Goal: Information Seeking & Learning: Learn about a topic

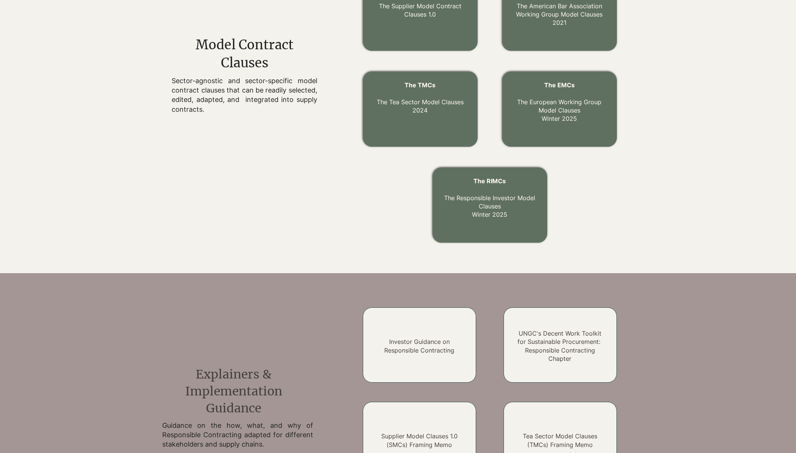
scroll to position [168, 0]
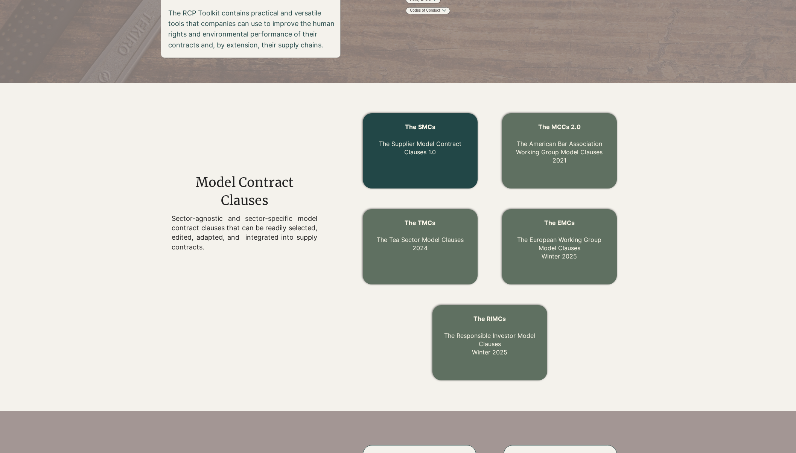
click at [443, 142] on link "The Supplier Model Contract Clauses 1.0" at bounding box center [420, 148] width 82 height 16
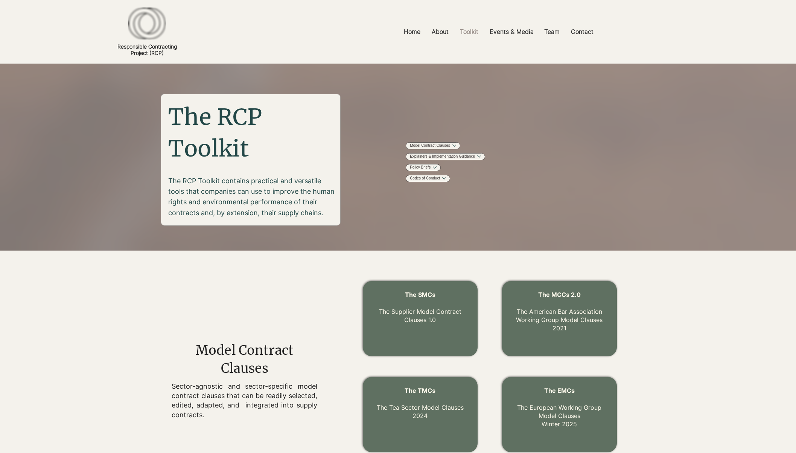
scroll to position [168, 0]
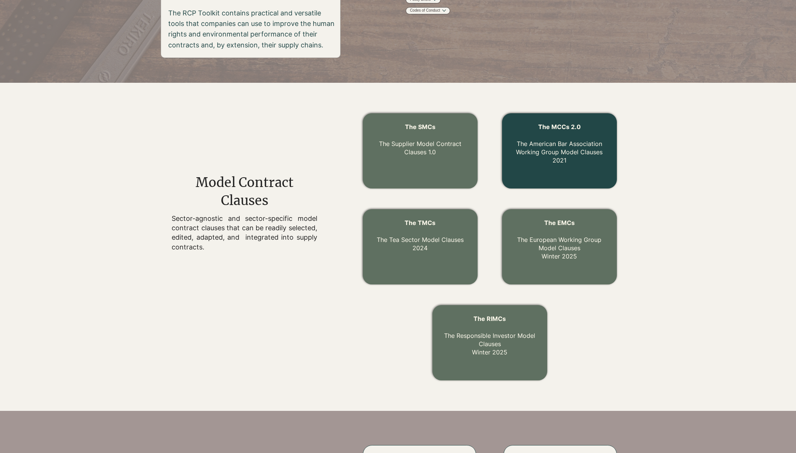
click at [574, 149] on link "The MCCs 2.0 The American Bar Association Working Group Model Clauses 2021" at bounding box center [559, 143] width 87 height 41
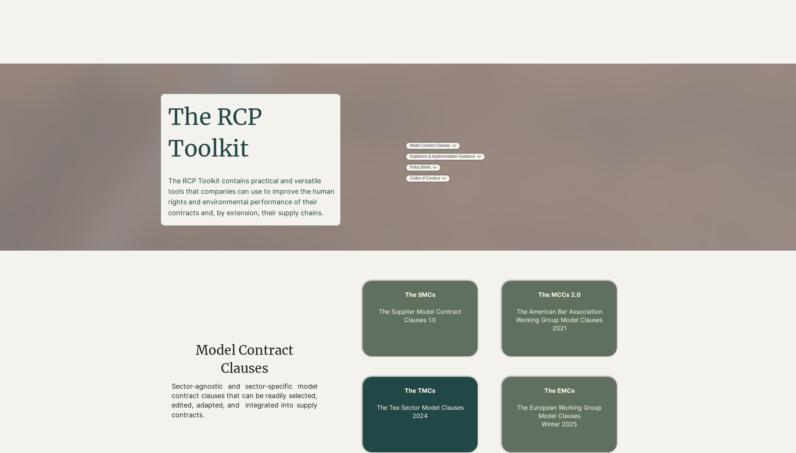
scroll to position [168, 0]
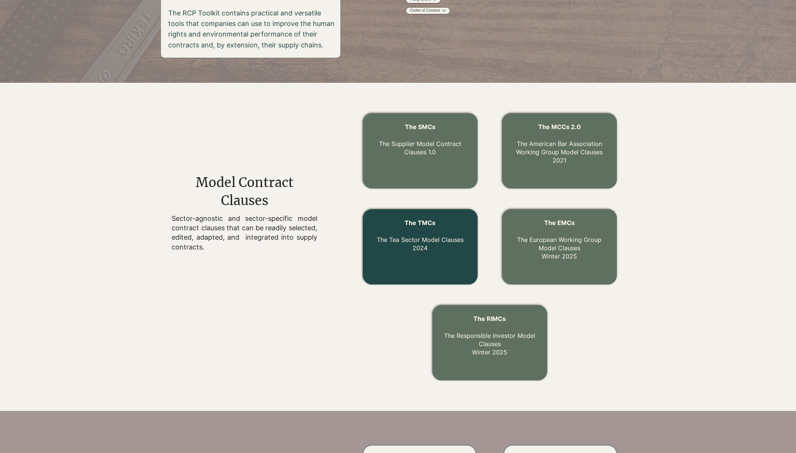
click at [422, 219] on span "The TMCs" at bounding box center [420, 223] width 31 height 8
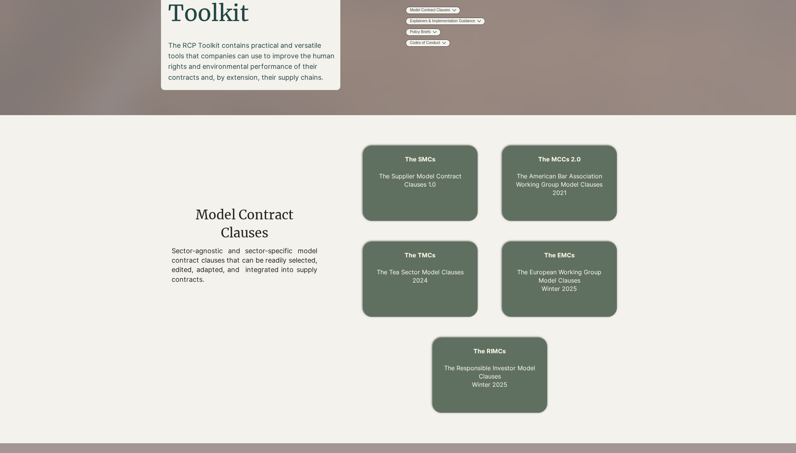
scroll to position [134, 0]
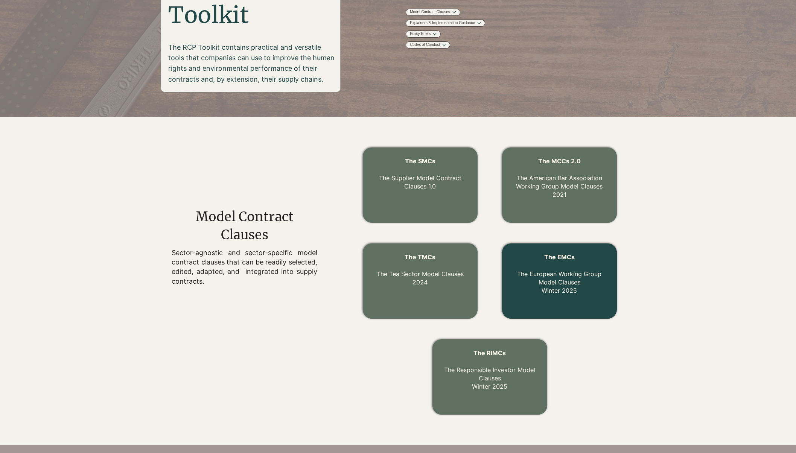
click at [569, 286] on link "The EMCs The European Working Group Model Clauses Winter 2025" at bounding box center [559, 273] width 84 height 41
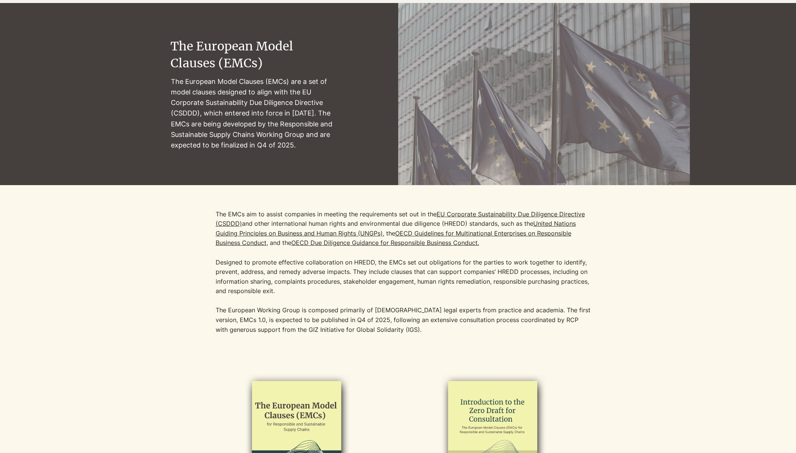
scroll to position [208, 0]
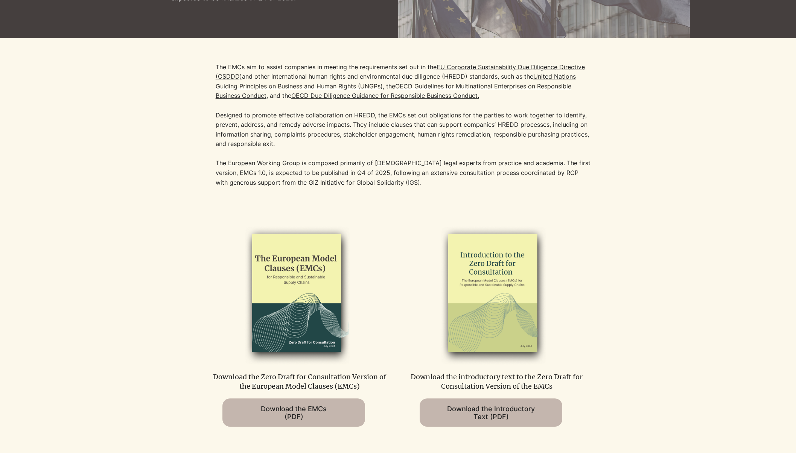
scroll to position [134, 0]
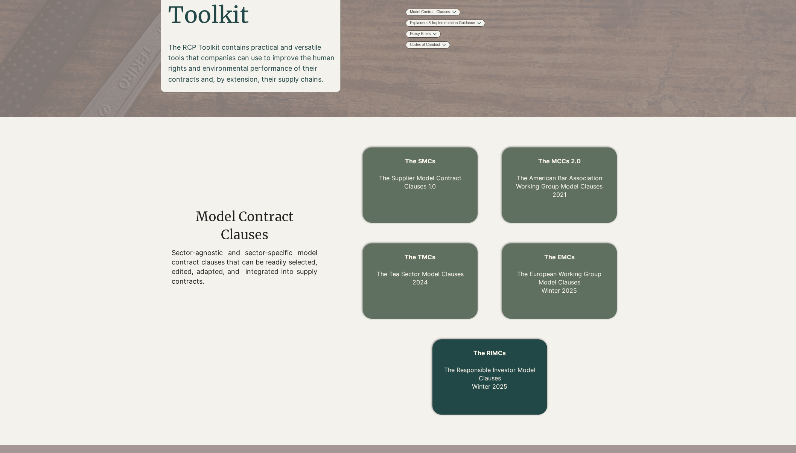
click at [496, 362] on link "The RIMCs The Responsible Investor Model Clauses Winter 2025" at bounding box center [489, 369] width 91 height 41
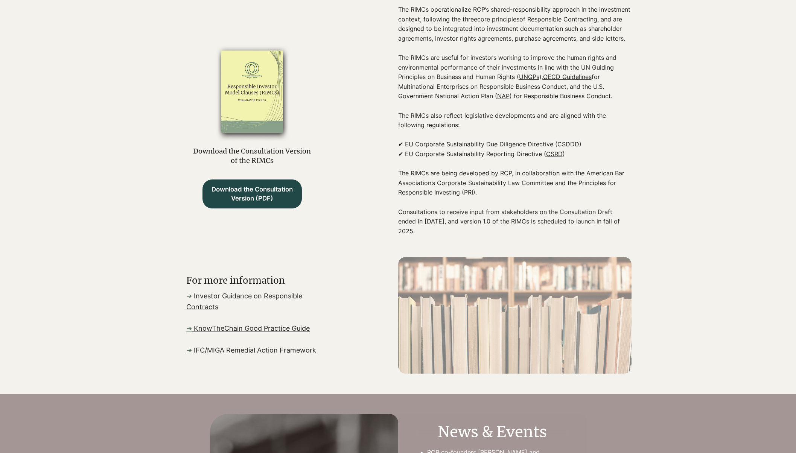
scroll to position [154, 0]
